Goal: Entertainment & Leisure: Consume media (video, audio)

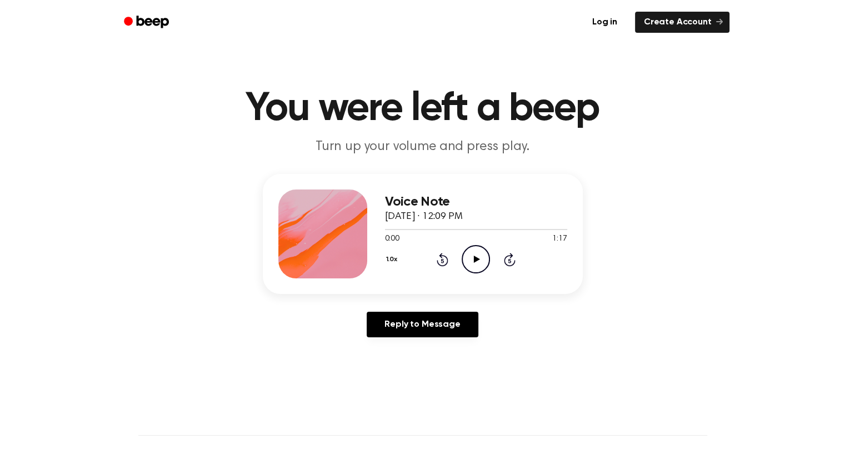
click at [477, 261] on icon "Play Audio" at bounding box center [476, 259] width 28 height 28
click at [578, 328] on div "Reply to Message" at bounding box center [423, 329] width 320 height 34
click at [478, 263] on icon "Play Audio" at bounding box center [476, 259] width 28 height 28
click at [567, 381] on main "You were left a beep Turn up your volume and press play. Voice Note September 2…" at bounding box center [422, 342] width 845 height 685
click at [475, 268] on icon "Play Audio" at bounding box center [476, 259] width 28 height 28
